Goal: Task Accomplishment & Management: Manage account settings

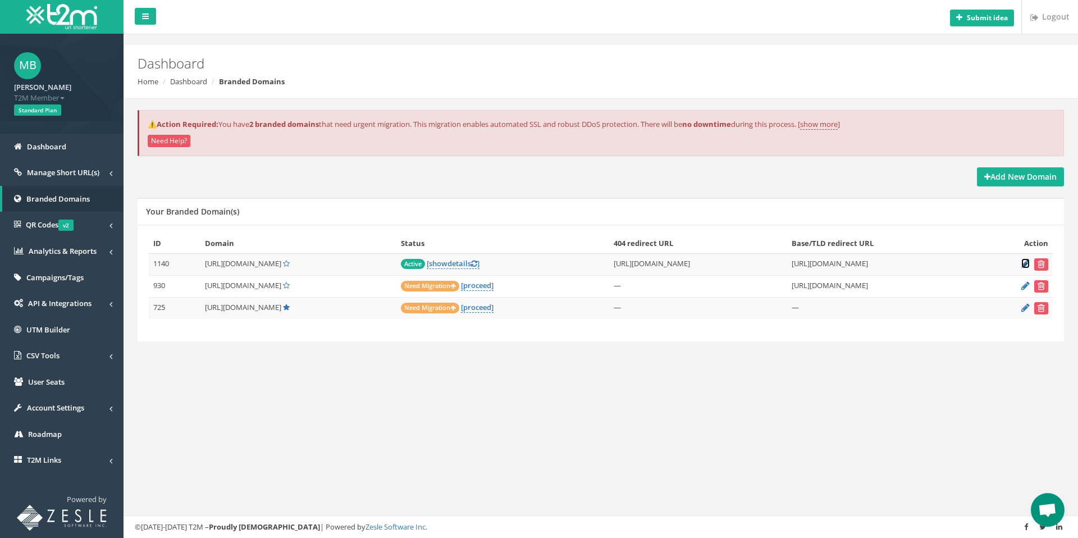
click at [1024, 266] on icon at bounding box center [1025, 263] width 8 height 7
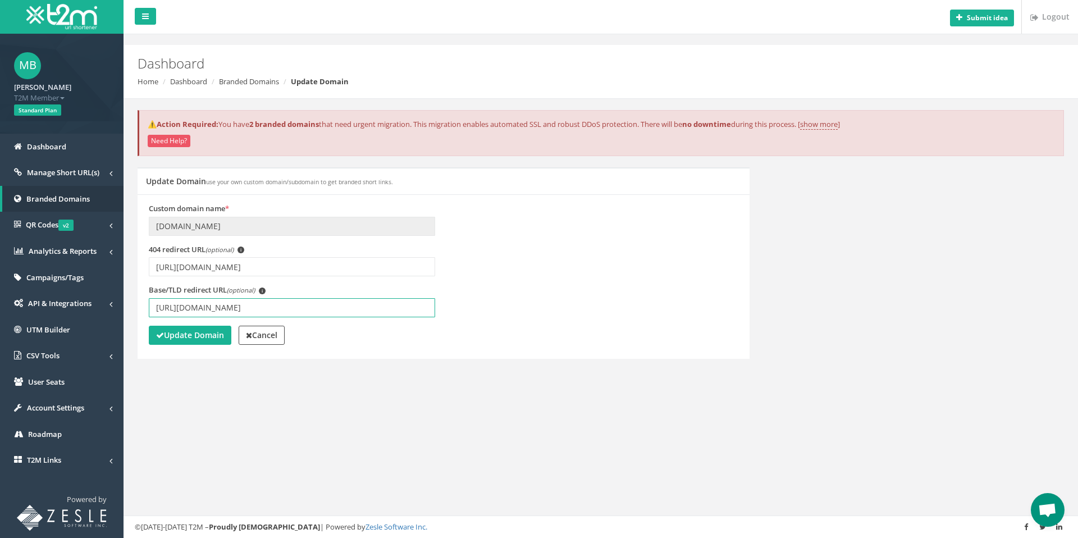
drag, startPoint x: 358, startPoint y: 303, endPoint x: 139, endPoint y: 294, distance: 219.2
click at [139, 294] on div "Custom domain name * [DOMAIN_NAME] 404 redirect URL (optional) i [URL][DOMAIN_N…" at bounding box center [444, 276] width 612 height 165
paste input "RPl5-uGnf1s"
type input "[URL][DOMAIN_NAME]"
click at [192, 337] on strong "Update Domain" at bounding box center [190, 335] width 68 height 11
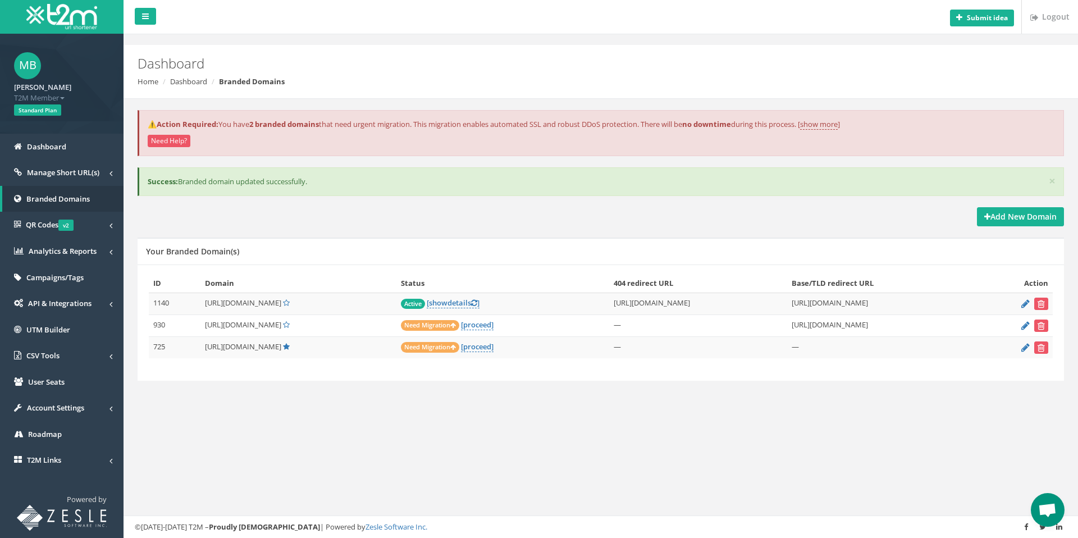
drag, startPoint x: 195, startPoint y: 303, endPoint x: 257, endPoint y: 307, distance: 61.9
click at [257, 307] on span "[URL][DOMAIN_NAME]" at bounding box center [243, 303] width 76 height 10
copy span "[URL][DOMAIN_NAME]"
